Goal: Navigation & Orientation: Find specific page/section

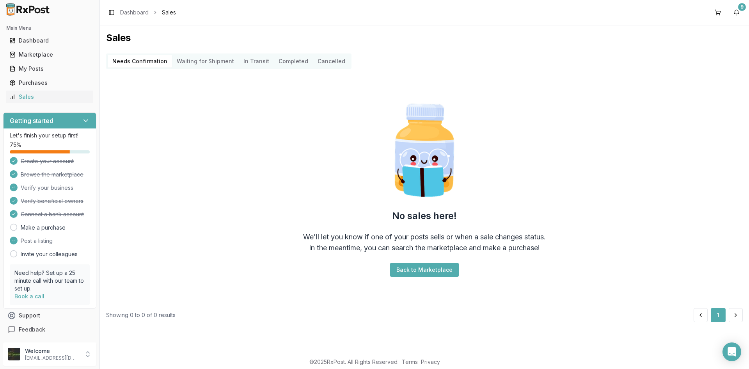
click at [49, 62] on ul "Dashboard Marketplace My Posts Purchases Sales" at bounding box center [49, 68] width 93 height 69
click at [65, 94] on div "Sales" at bounding box center [49, 97] width 81 height 8
click at [55, 65] on div "My Posts" at bounding box center [49, 69] width 81 height 8
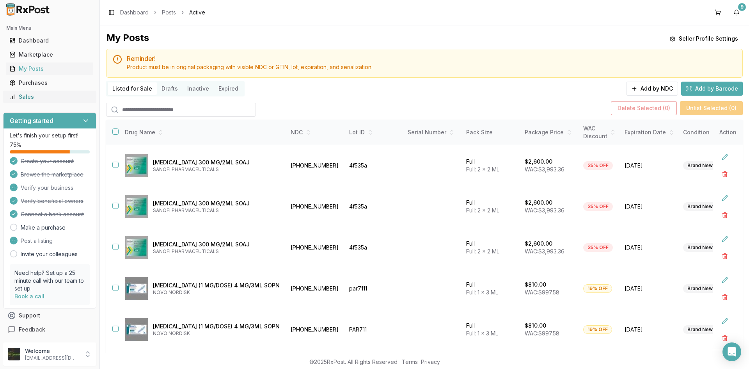
click at [57, 99] on div "Sales" at bounding box center [49, 97] width 81 height 8
